Goal: Obtain resource: Obtain resource

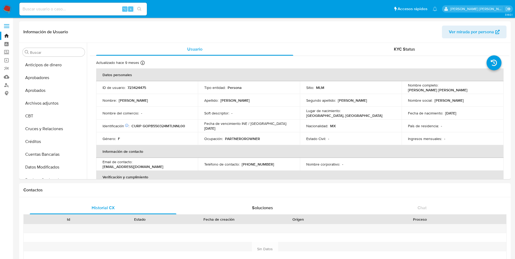
select select "10"
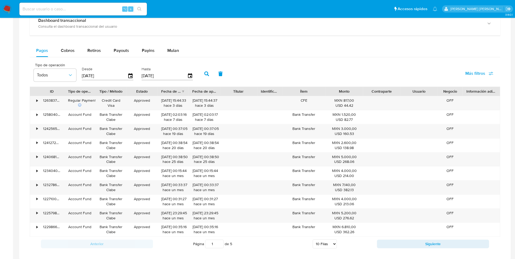
scroll to position [313, 0]
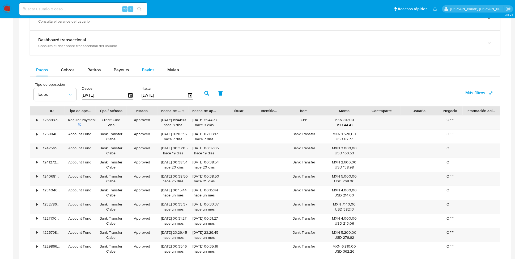
click at [144, 70] on span "Payins" at bounding box center [148, 70] width 13 height 6
select select "10"
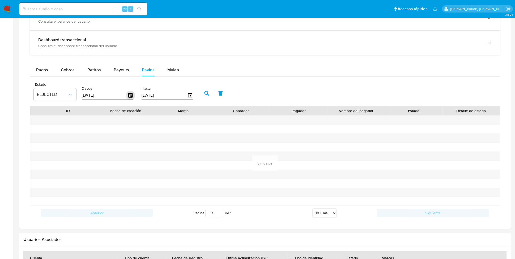
click at [130, 93] on icon "button" at bounding box center [130, 94] width 4 height 5
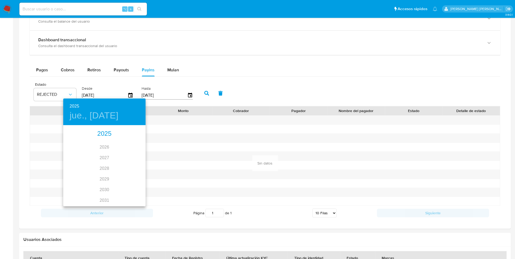
click at [110, 134] on div "2025" at bounding box center [104, 133] width 82 height 11
click at [106, 175] on div "ago." at bounding box center [104, 176] width 27 height 20
click at [118, 154] on span "1" at bounding box center [115, 152] width 10 height 5
type input "[DATE]"
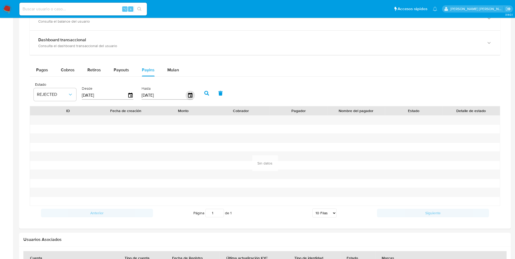
click at [190, 95] on icon "button" at bounding box center [190, 94] width 4 height 5
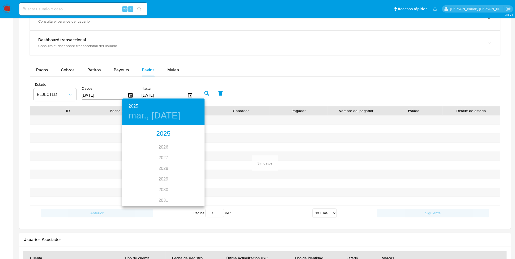
click at [167, 135] on div "2025" at bounding box center [163, 133] width 82 height 11
click at [163, 175] on div "ago." at bounding box center [163, 176] width 27 height 20
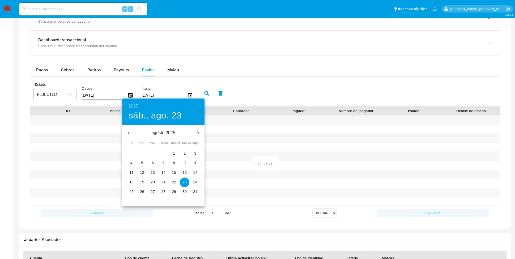
click at [194, 192] on p "31" at bounding box center [195, 191] width 4 height 5
type input "[DATE]"
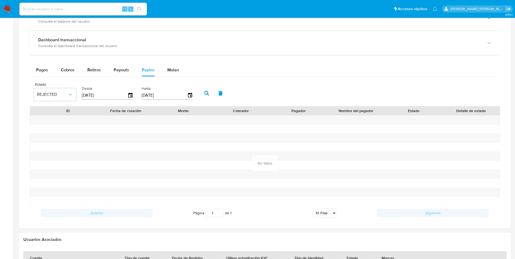
click at [206, 91] on icon "button" at bounding box center [206, 93] width 5 height 5
click at [67, 93] on span "REJECTED" at bounding box center [52, 94] width 31 height 5
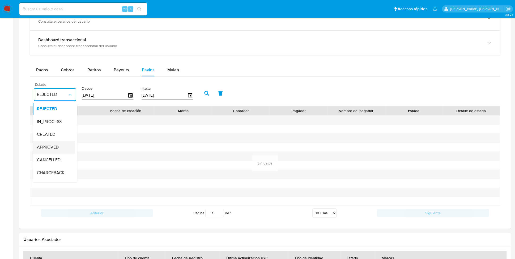
scroll to position [35, 0]
click at [50, 171] on div "Todos" at bounding box center [52, 175] width 31 height 13
click at [206, 91] on icon "button" at bounding box center [206, 93] width 5 height 5
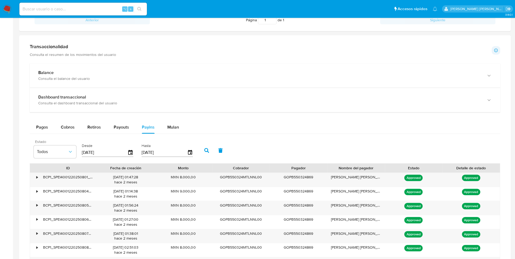
scroll to position [250, 0]
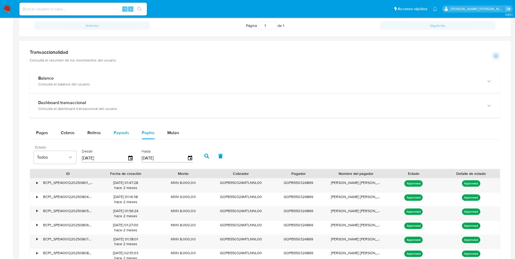
click at [124, 131] on span "Payouts" at bounding box center [121, 132] width 15 height 6
select select "10"
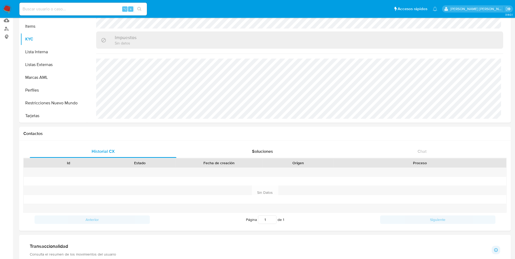
scroll to position [0, 0]
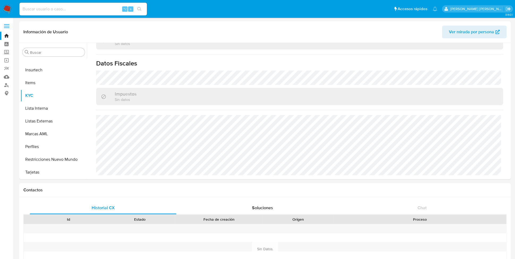
click at [51, 8] on input at bounding box center [83, 9] width 128 height 7
paste input "4161046"
type input "4161046"
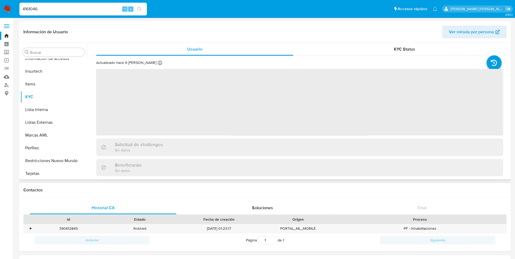
scroll to position [250, 0]
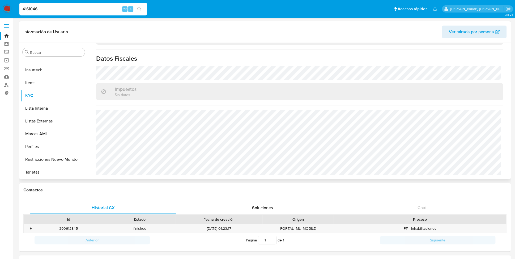
select select "10"
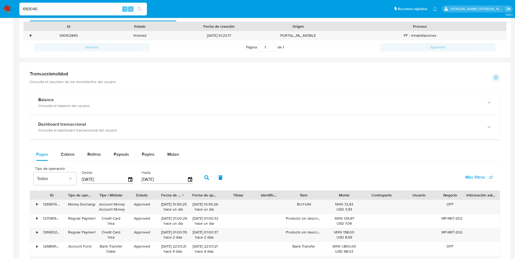
scroll to position [193, 0]
click at [116, 154] on span "Payouts" at bounding box center [121, 154] width 15 height 6
select select "10"
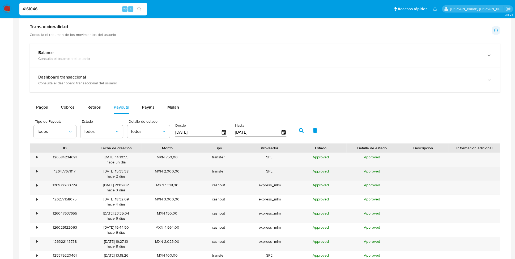
scroll to position [244, 0]
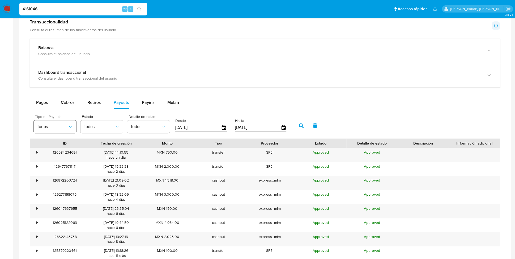
click at [69, 124] on icon "button" at bounding box center [70, 126] width 5 height 5
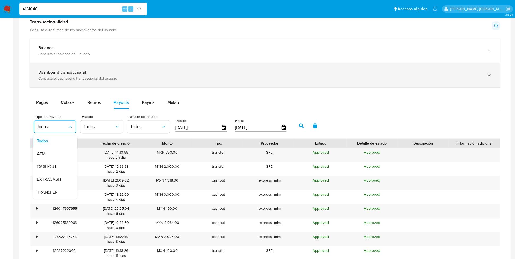
click at [77, 83] on div "Dashboard transaccional Consulta el dashboard transaccional del usuario" at bounding box center [265, 75] width 471 height 24
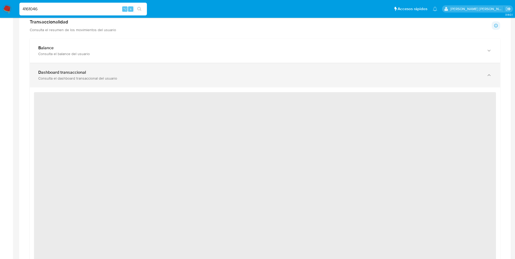
click at [107, 76] on div "Consulta el dashboard transaccional del usuario" at bounding box center [259, 78] width 443 height 5
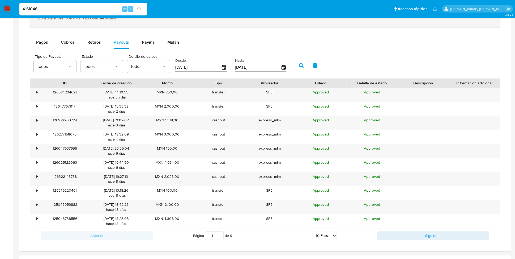
scroll to position [305, 0]
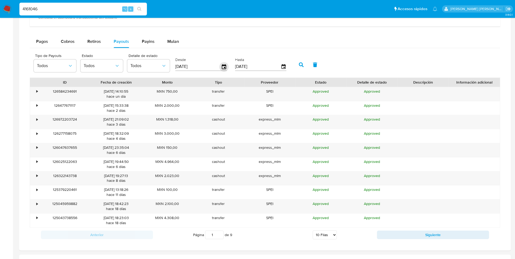
click at [223, 66] on icon "button" at bounding box center [223, 66] width 9 height 9
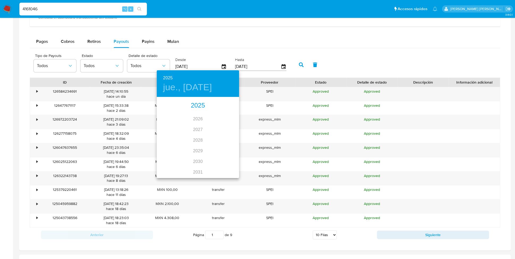
click at [199, 107] on div "2025" at bounding box center [198, 105] width 82 height 11
click at [193, 147] on div "ago." at bounding box center [197, 147] width 27 height 20
click at [206, 124] on span "1" at bounding box center [209, 124] width 10 height 5
type input "[DATE]"
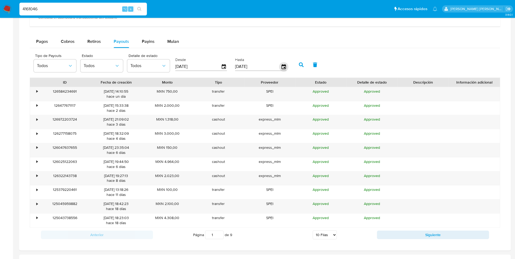
click at [281, 65] on icon "button" at bounding box center [283, 66] width 9 height 9
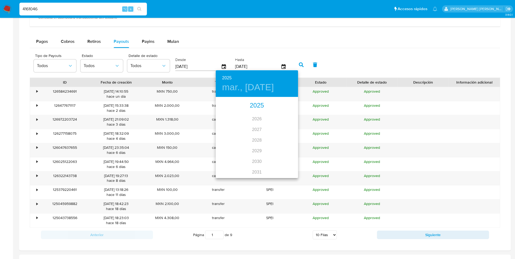
click at [258, 103] on div "2025" at bounding box center [257, 105] width 82 height 11
click at [256, 146] on div "ago." at bounding box center [256, 147] width 27 height 20
click at [291, 164] on p "31" at bounding box center [289, 162] width 4 height 5
type input "[DATE]"
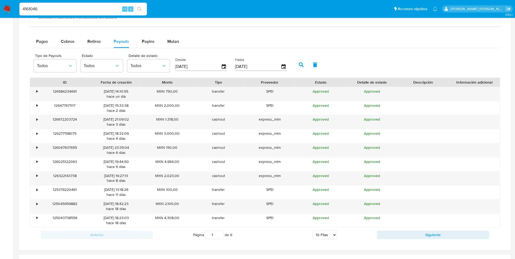
click at [298, 61] on button "button" at bounding box center [301, 64] width 14 height 13
click at [323, 230] on select "5 Filas 10 Filas 20 Filas 25 Filas 50 Filas 100 Filas" at bounding box center [325, 234] width 24 height 9
select select "100"
click at [313, 230] on select "5 Filas 10 Filas 20 Filas 25 Filas 50 Filas 100 Filas" at bounding box center [325, 234] width 24 height 9
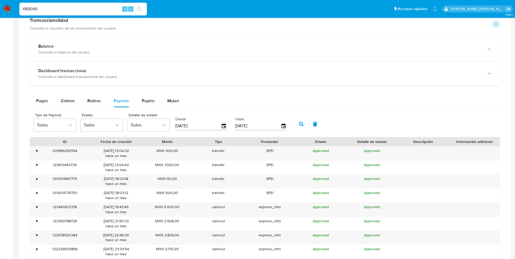
scroll to position [253, 0]
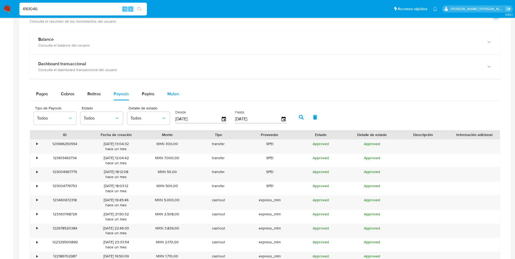
click at [170, 93] on span "Mulan" at bounding box center [173, 94] width 12 height 6
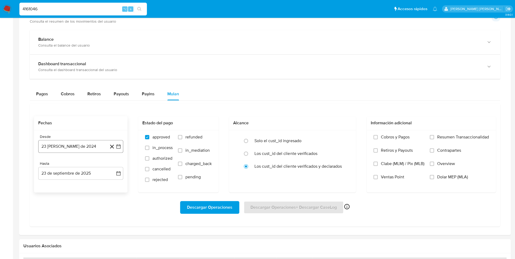
click at [120, 145] on icon "button" at bounding box center [118, 145] width 5 height 5
click at [83, 164] on span "agosto 2024" at bounding box center [78, 165] width 24 height 5
click at [82, 166] on span "2024" at bounding box center [78, 165] width 10 height 5
click at [82, 166] on span "agosto 2024" at bounding box center [78, 165] width 24 height 5
click at [82, 166] on span "2024" at bounding box center [78, 165] width 10 height 5
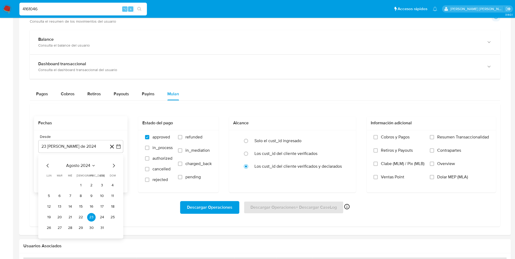
click at [91, 165] on button "agosto 2024" at bounding box center [80, 165] width 29 height 5
click at [85, 165] on icon "Seleccionar mes y año" at bounding box center [86, 165] width 4 height 4
click at [95, 164] on icon "Seleccionar mes y año" at bounding box center [93, 165] width 4 height 4
click at [86, 165] on icon "Seleccionar mes y año" at bounding box center [85, 164] width 2 height 1
click at [114, 164] on icon "Mes siguiente" at bounding box center [114, 165] width 2 height 4
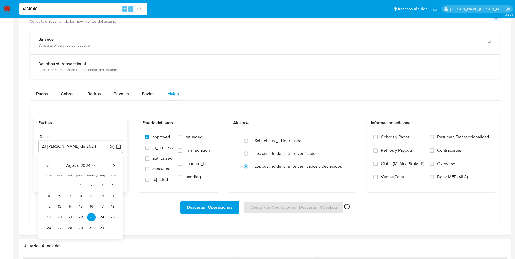
click at [114, 164] on icon "Mes siguiente" at bounding box center [114, 165] width 2 height 4
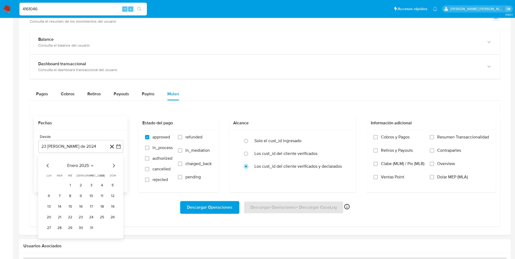
click at [114, 164] on icon "Mes siguiente" at bounding box center [114, 165] width 2 height 4
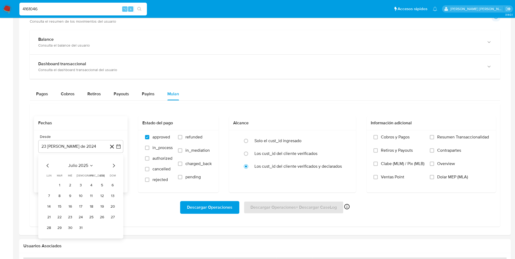
click at [114, 164] on icon "Mes siguiente" at bounding box center [114, 165] width 2 height 4
click at [91, 184] on button "1" at bounding box center [91, 185] width 9 height 9
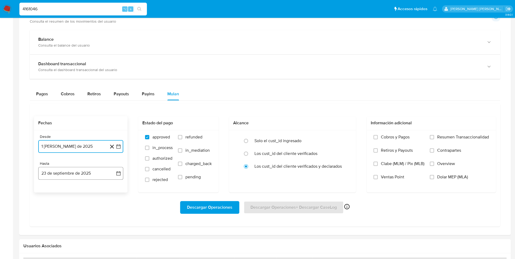
click at [119, 173] on icon "button" at bounding box center [118, 172] width 5 height 5
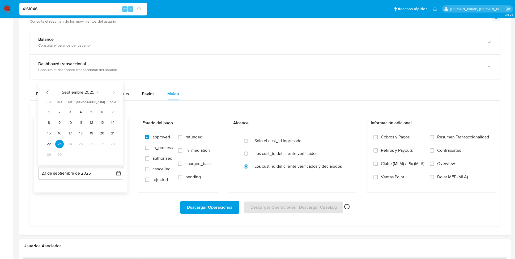
click at [46, 90] on icon "Mes anterior" at bounding box center [48, 92] width 6 height 6
click at [114, 154] on button "31" at bounding box center [112, 154] width 9 height 9
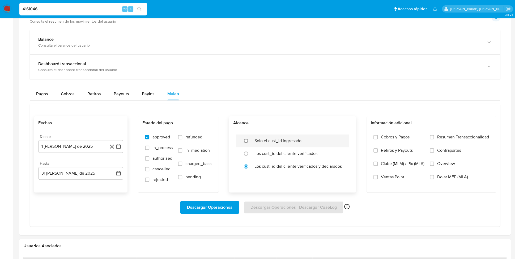
click at [247, 139] on input "radio" at bounding box center [246, 140] width 9 height 9
radio input "true"
click at [376, 151] on input "Retiros y Payouts" at bounding box center [376, 150] width 4 height 4
click at [209, 203] on span "Descargar Operaciones" at bounding box center [209, 207] width 45 height 12
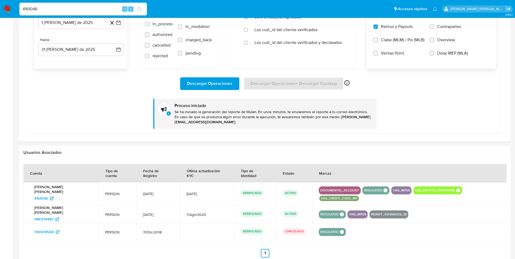
scroll to position [393, 0]
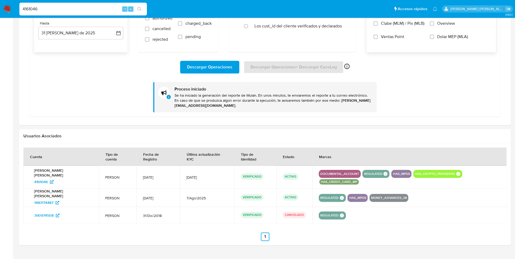
click at [389, 193] on div "MONEY_ADVANCES_38" at bounding box center [389, 197] width 39 height 8
click at [388, 196] on button "MONEY_ADVANCES_38" at bounding box center [389, 197] width 36 height 2
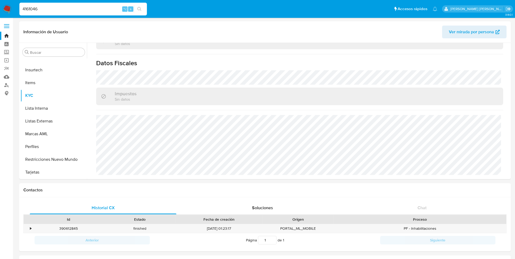
drag, startPoint x: 50, startPoint y: 8, endPoint x: 9, endPoint y: 8, distance: 41.5
click at [9, 8] on nav "Pausado Ver notificaciones 4161046 ⌥ s Accesos rápidos Presiona las siguientes …" at bounding box center [257, 9] width 515 height 18
paste input "1455478952"
type input "1455478952"
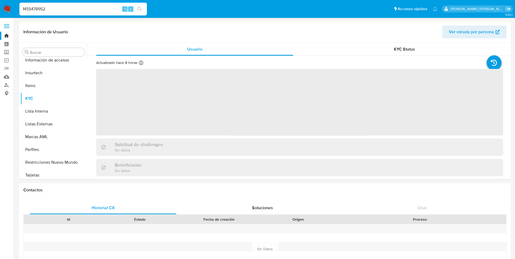
scroll to position [250, 0]
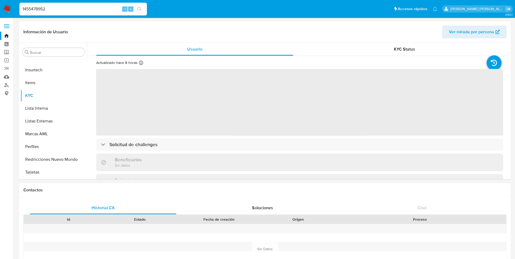
select select "10"
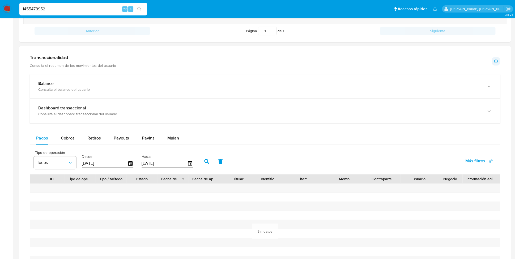
scroll to position [247, 0]
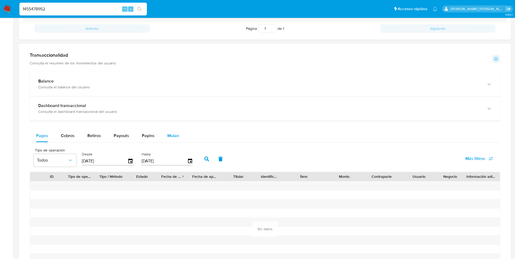
click at [175, 134] on span "Mulan" at bounding box center [173, 135] width 12 height 6
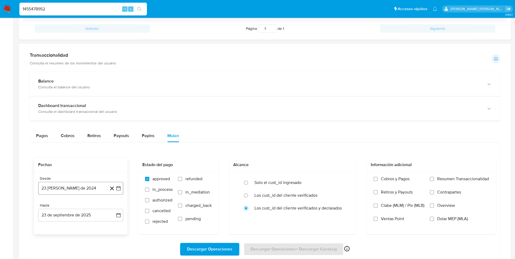
click at [118, 187] on icon "button" at bounding box center [118, 187] width 5 height 5
click at [78, 125] on button "1" at bounding box center [81, 126] width 9 height 9
click at [119, 218] on button "23 de septiembre de 2025" at bounding box center [80, 214] width 85 height 13
click at [76, 132] on span "septiembre 2025" at bounding box center [78, 133] width 32 height 5
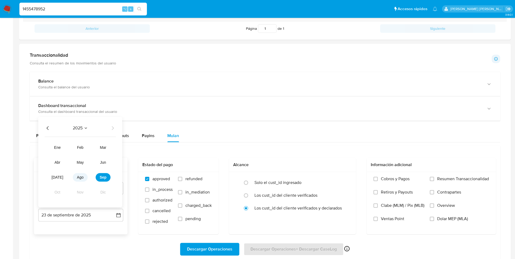
click at [82, 177] on span "ago" at bounding box center [80, 177] width 7 height 4
click at [90, 133] on span "agosto 2025" at bounding box center [78, 133] width 24 height 5
click at [49, 125] on icon "Año anterior" at bounding box center [48, 128] width 6 height 6
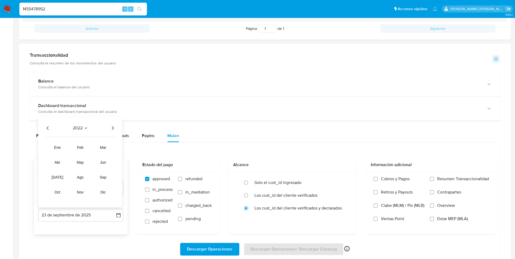
click at [113, 128] on icon "Año siguiente" at bounding box center [112, 128] width 6 height 6
click at [113, 129] on icon "Año siguiente" at bounding box center [112, 128] width 6 height 6
click at [84, 176] on button "ago" at bounding box center [80, 177] width 15 height 9
click at [102, 196] on button "31" at bounding box center [102, 196] width 9 height 9
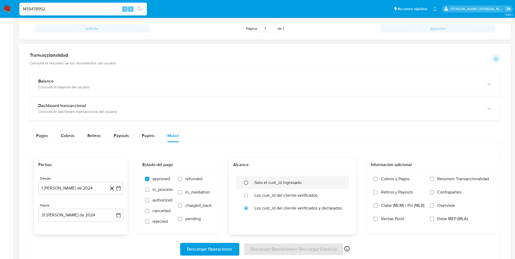
click at [245, 181] on input "radio" at bounding box center [246, 182] width 9 height 9
radio input "true"
click at [376, 191] on input "Retiros y Payouts" at bounding box center [376, 192] width 4 height 4
click at [222, 244] on span "Descargar Operaciones" at bounding box center [209, 249] width 45 height 12
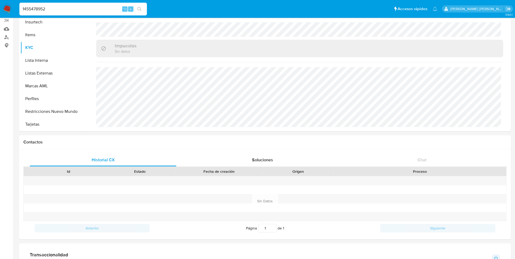
scroll to position [0, 0]
